Goal: Information Seeking & Learning: Learn about a topic

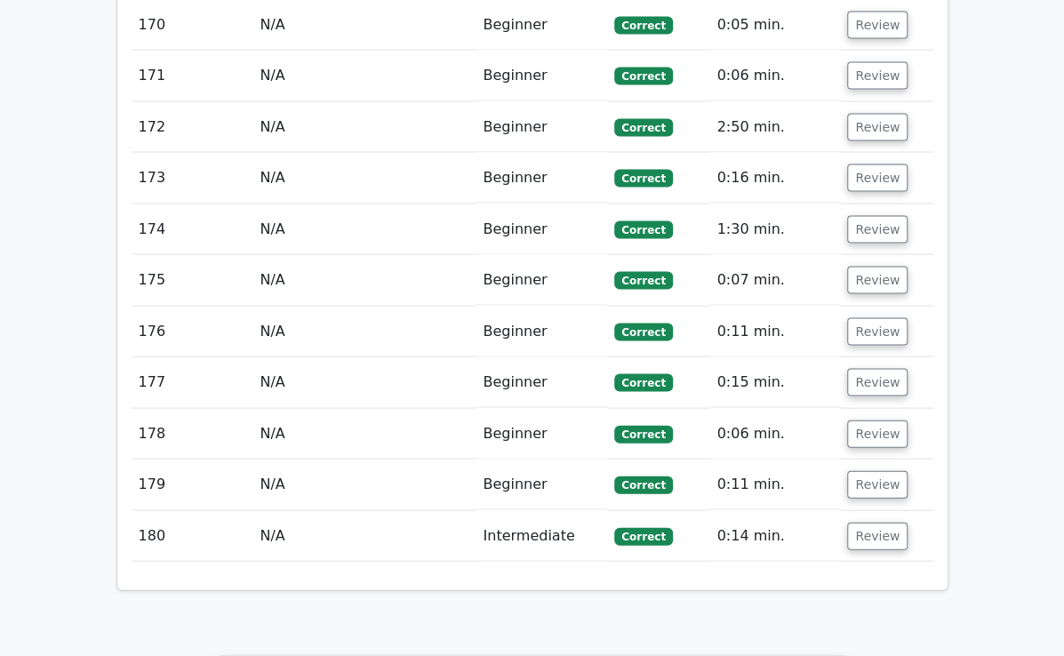
scroll to position [11734, 0]
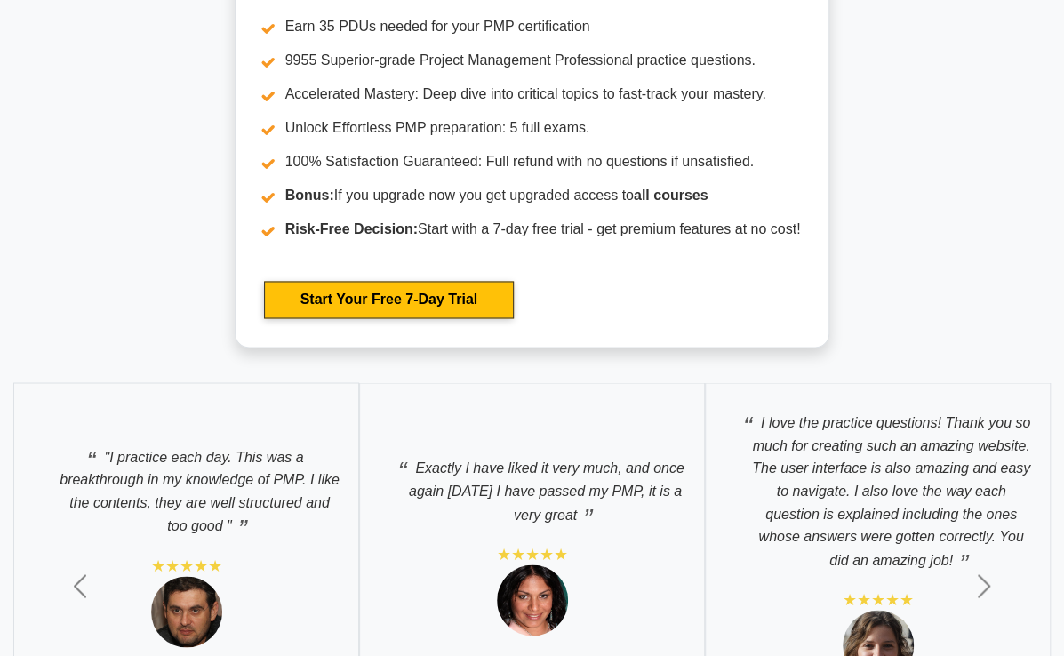
scroll to position [7736, 0]
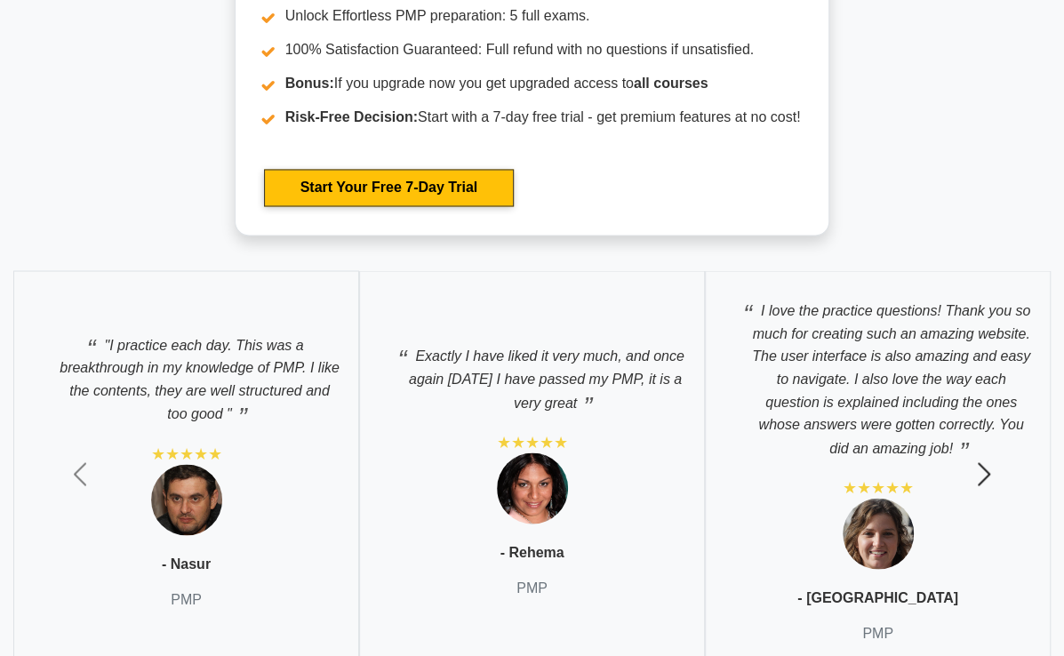
click at [973, 260] on button "Next" at bounding box center [984, 473] width 160 height 433
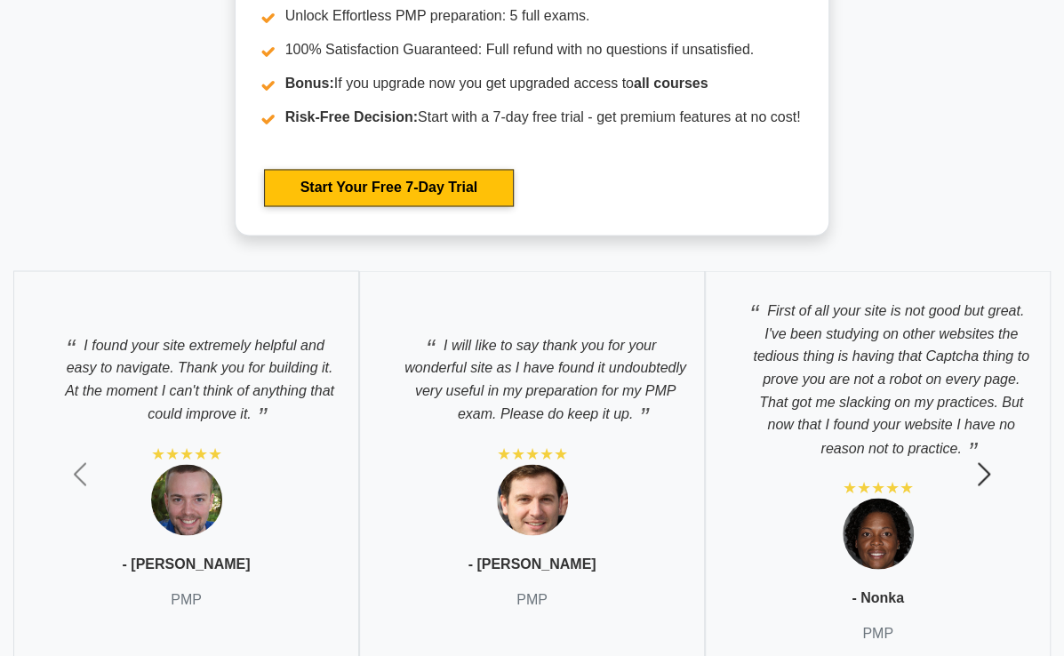
click at [976, 460] on span "button" at bounding box center [984, 474] width 28 height 28
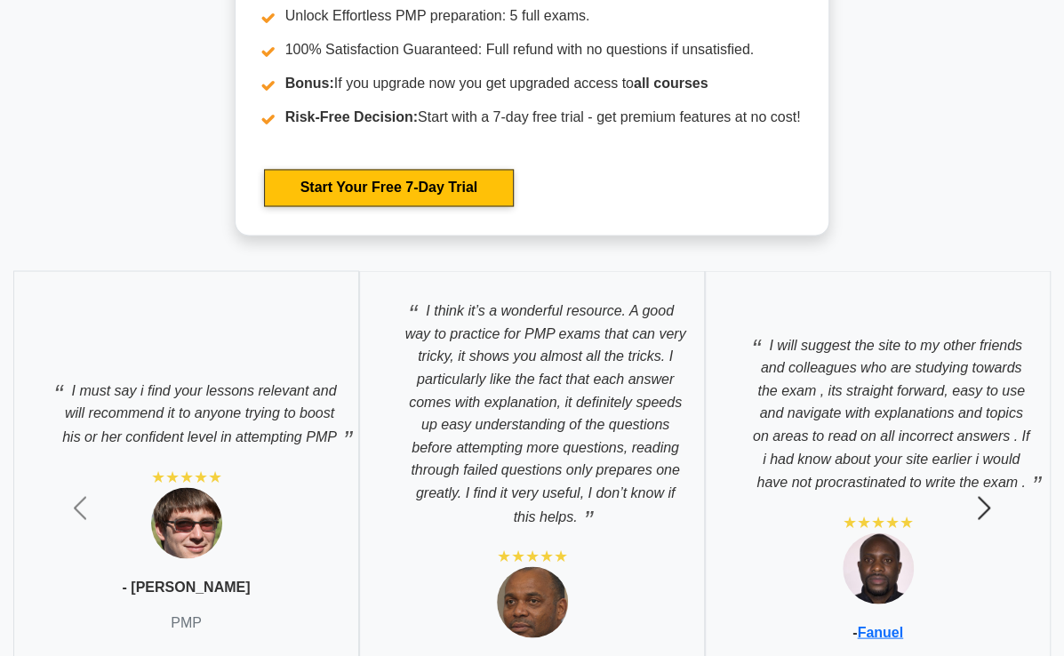
click at [986, 493] on span "button" at bounding box center [984, 507] width 28 height 28
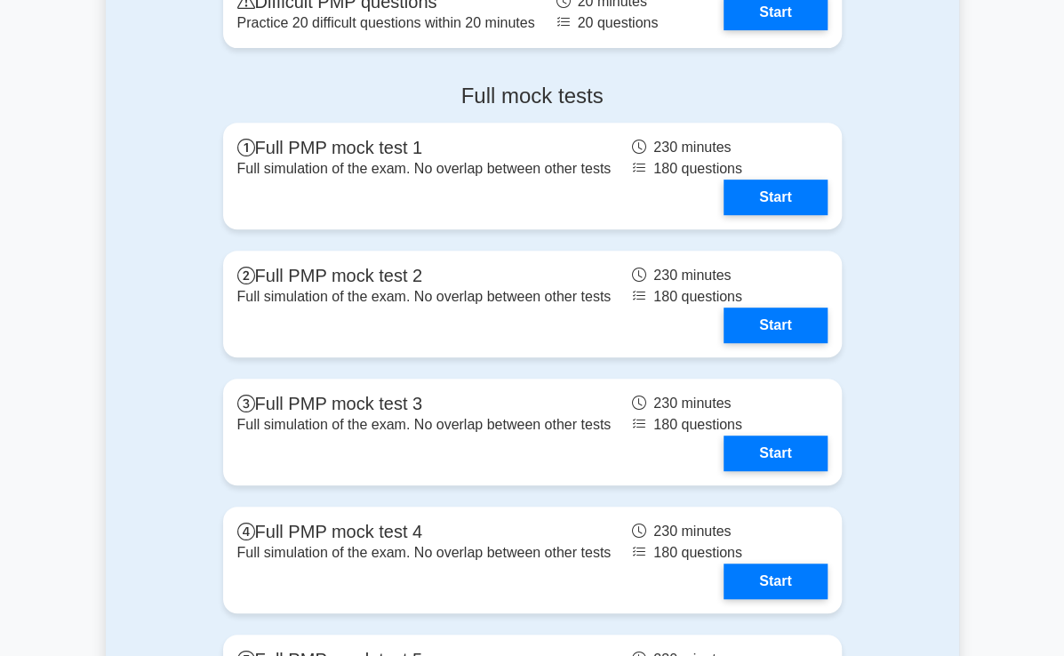
scroll to position [6686, 0]
